Goal: Find specific page/section: Find specific page/section

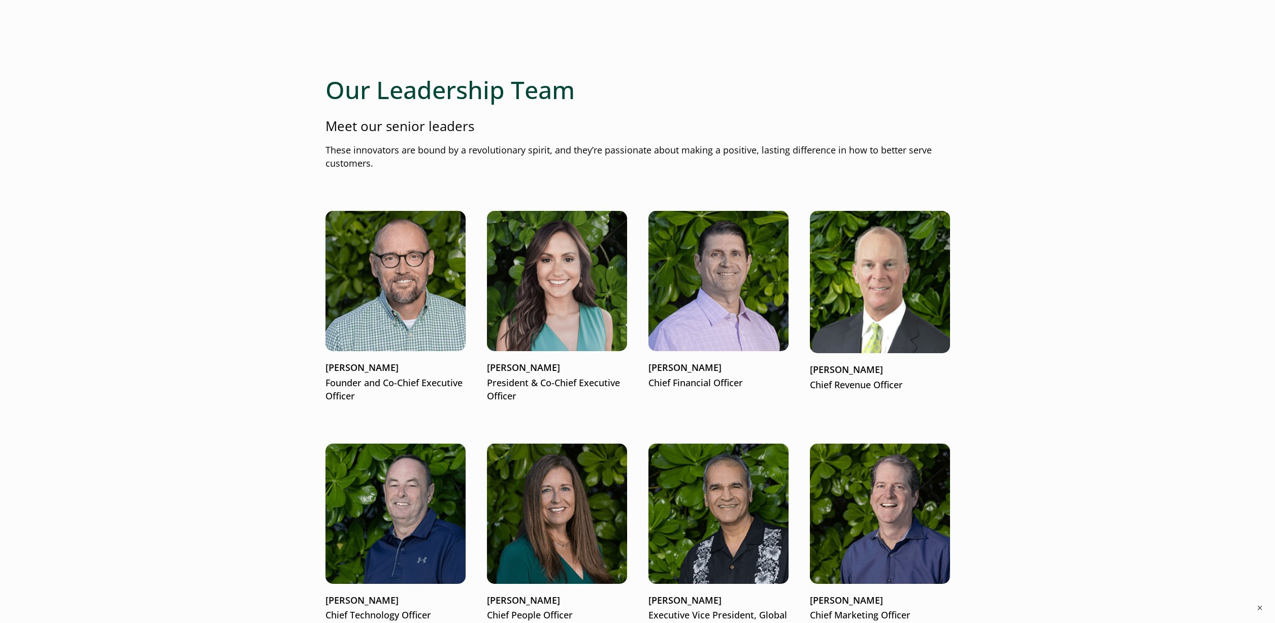
scroll to position [1307, 0]
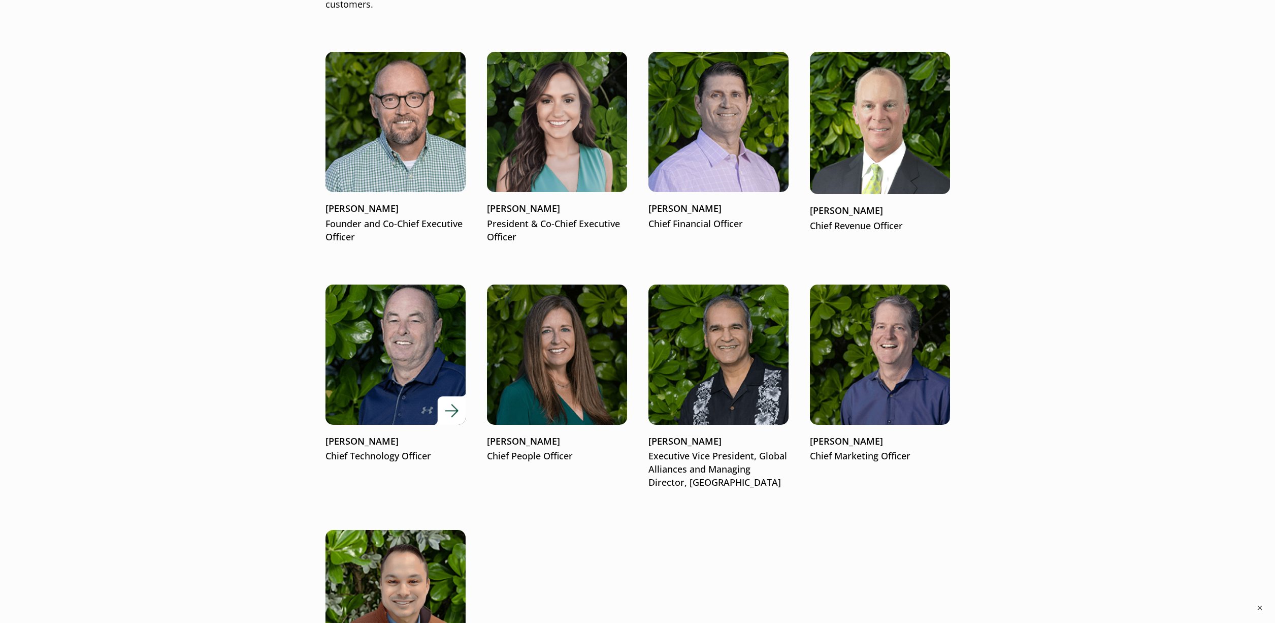
click at [339, 440] on p "[PERSON_NAME]" at bounding box center [395, 441] width 140 height 13
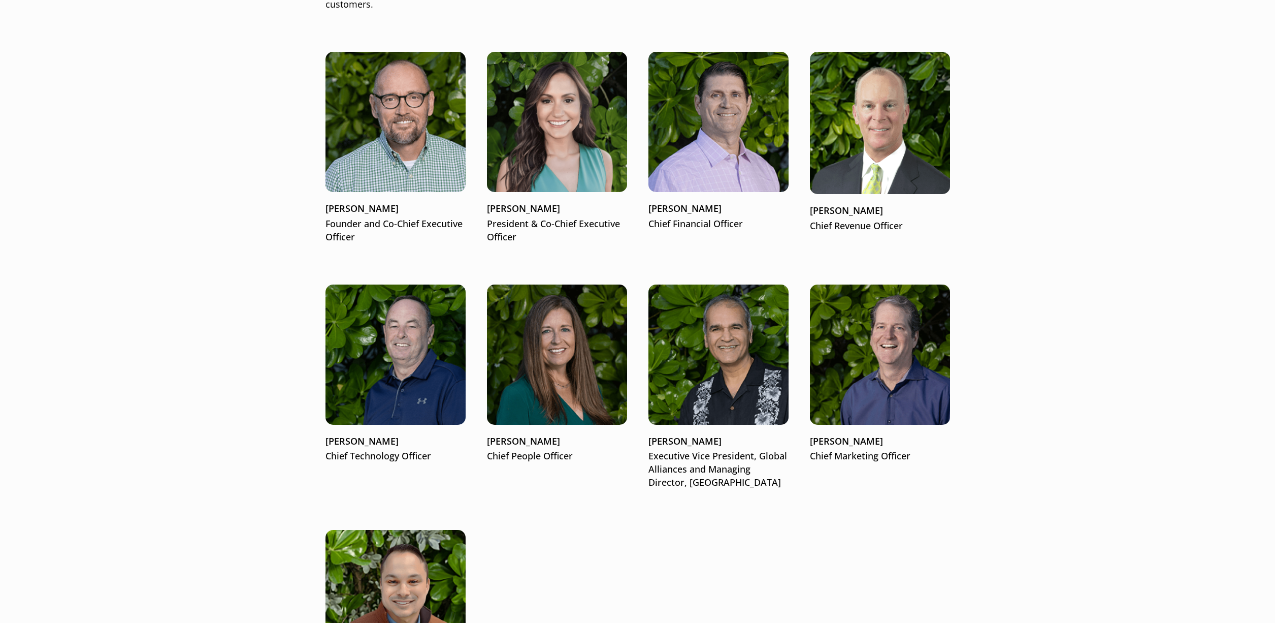
click at [390, 158] on img at bounding box center [395, 122] width 140 height 140
click at [563, 159] on img at bounding box center [557, 122] width 140 height 140
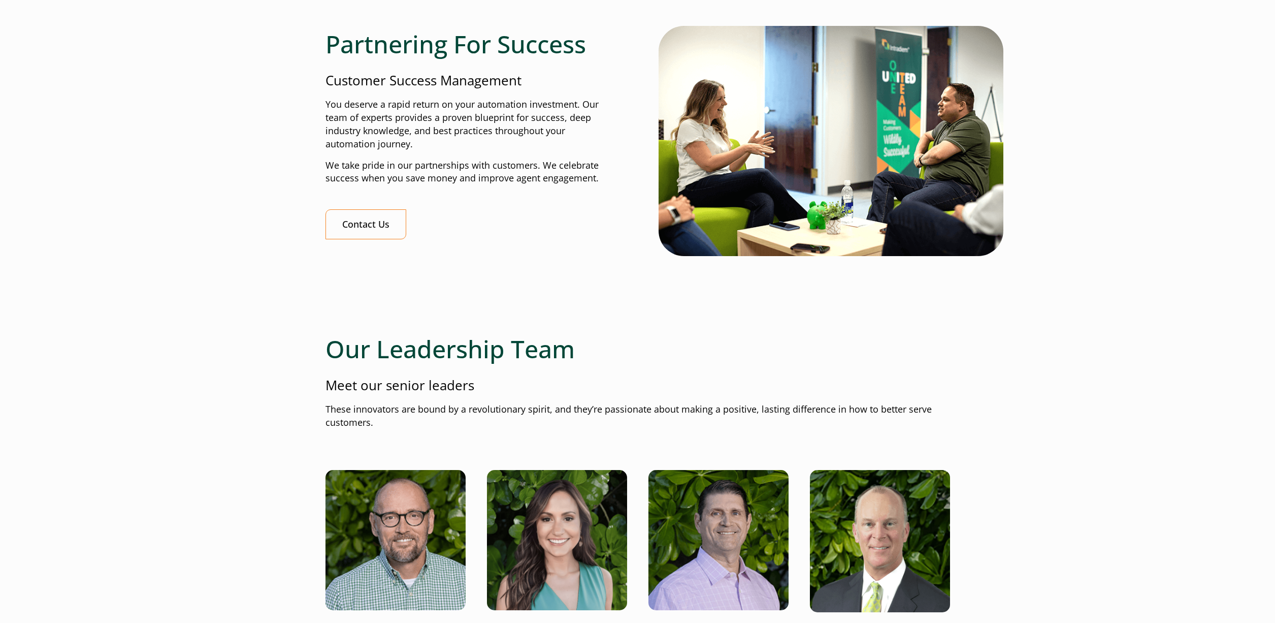
scroll to position [661, 0]
